Goal: Submit feedback/report problem: Submit feedback/report problem

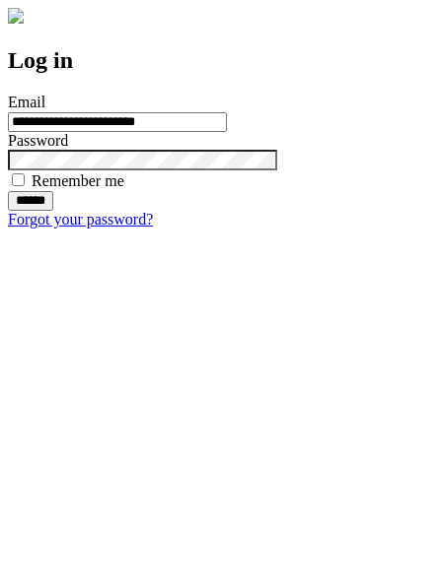
type input "**********"
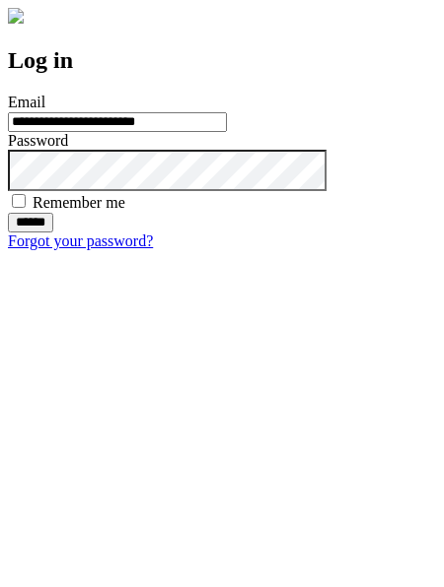
click at [53, 233] on input "******" at bounding box center [30, 223] width 45 height 20
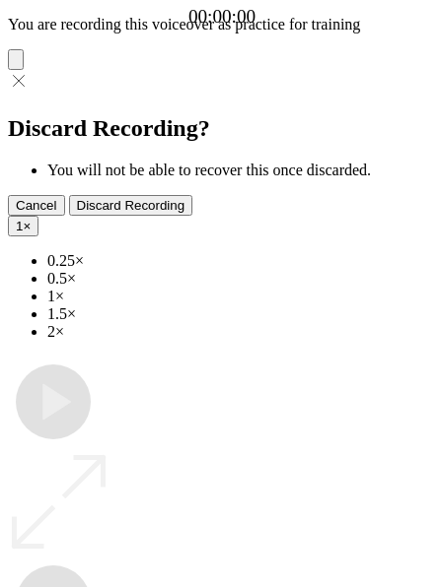
type input "**********"
